Goal: Transaction & Acquisition: Purchase product/service

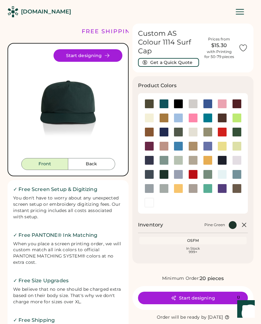
click at [178, 113] on div at bounding box center [178, 117] width 9 height 9
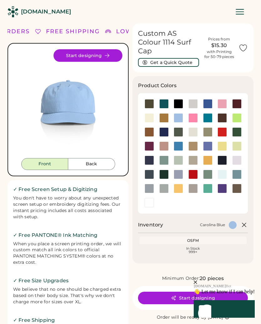
click at [163, 127] on div at bounding box center [163, 131] width 9 height 9
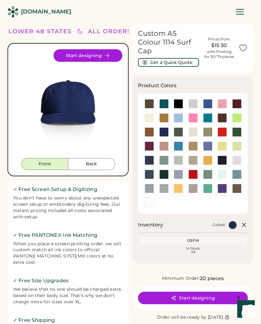
click at [151, 155] on div at bounding box center [149, 159] width 9 height 9
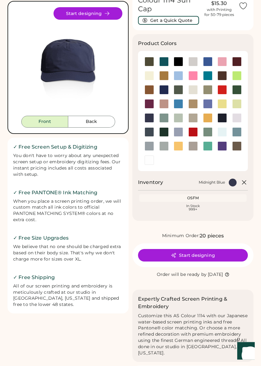
scroll to position [44, 0]
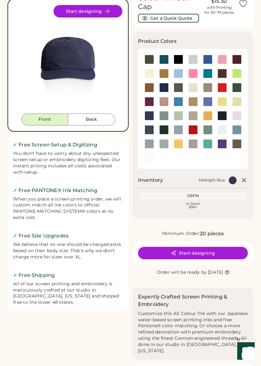
click at [223, 247] on button "Start designing" at bounding box center [193, 253] width 110 height 13
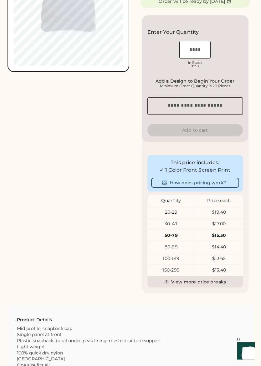
scroll to position [148, 0]
